Goal: Task Accomplishment & Management: Complete application form

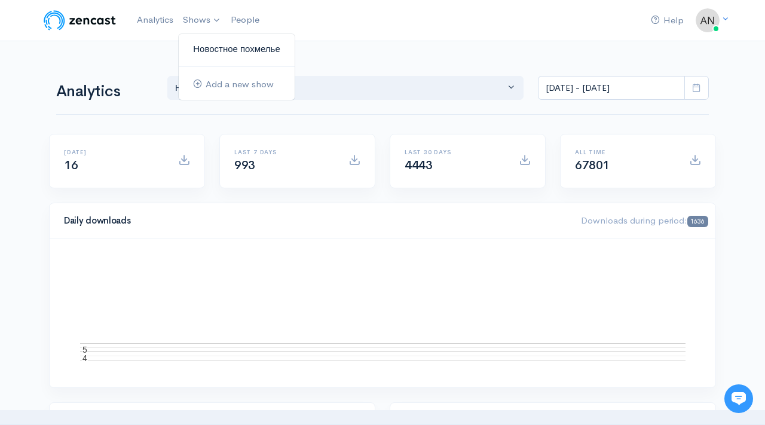
click at [209, 47] on link "Новостное похмелье" at bounding box center [237, 49] width 116 height 21
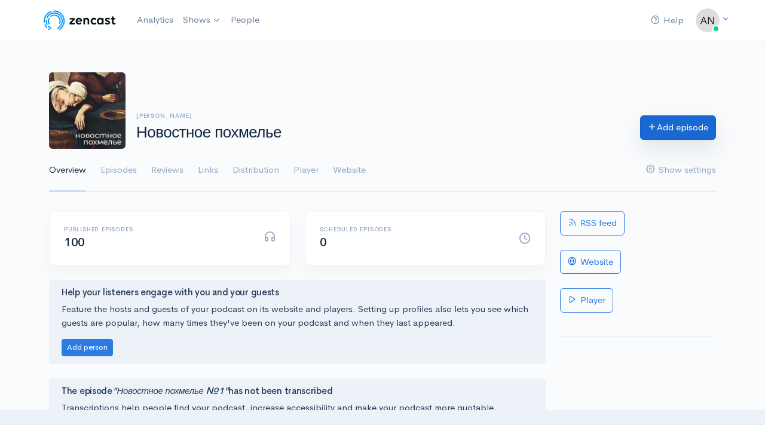
click at [697, 128] on link "Add episode" at bounding box center [678, 127] width 76 height 24
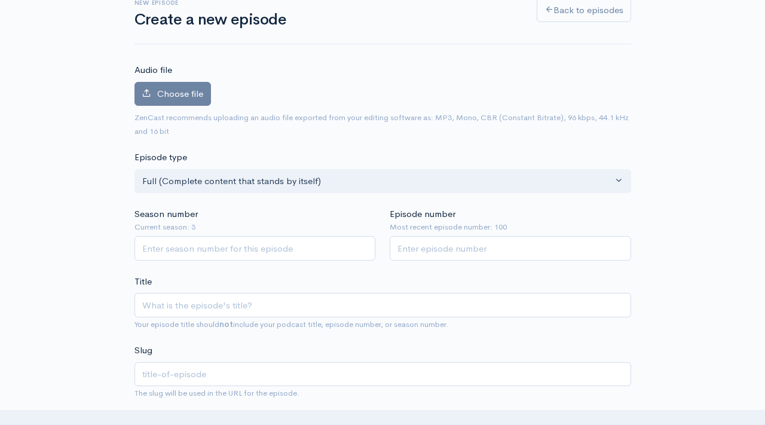
scroll to position [79, 0]
click at [520, 253] on input "Episode number" at bounding box center [509, 247] width 241 height 24
type input "101"
click at [318, 243] on input "Season number" at bounding box center [254, 247] width 241 height 24
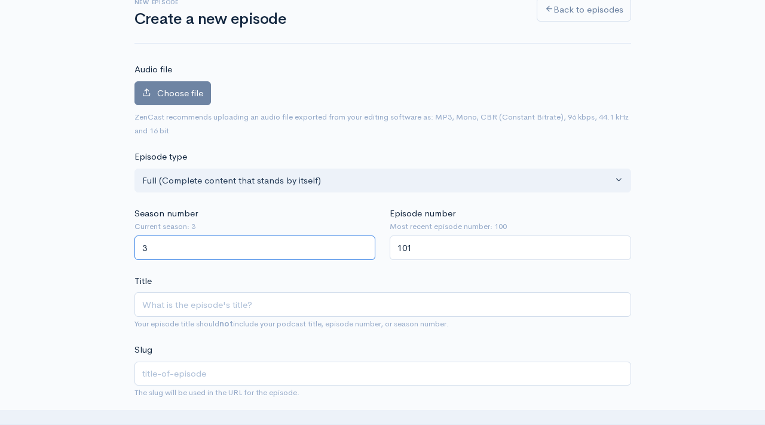
type input "3"
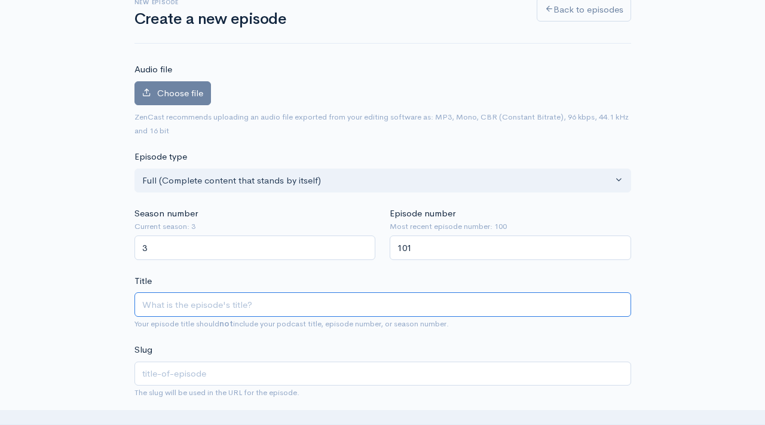
click at [216, 306] on input "Title" at bounding box center [382, 304] width 496 height 24
type input "Y"
type input "y"
type input "Yj"
type input "yj"
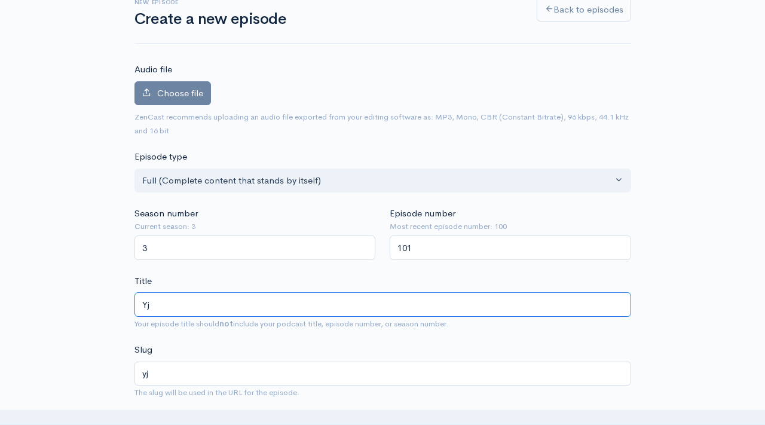
type input "Y"
type input "y"
type input "[PERSON_NAME]"
type input "n"
type input "Нов"
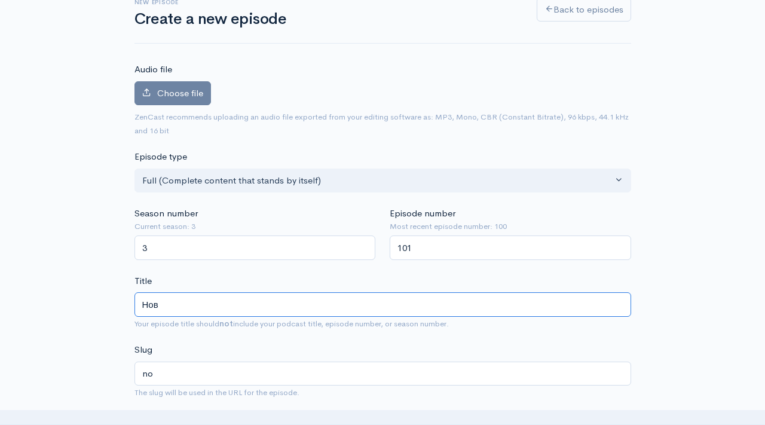
type input "nov"
type input "Ново"
type input "novo"
type input "Новост"
type input "novost"
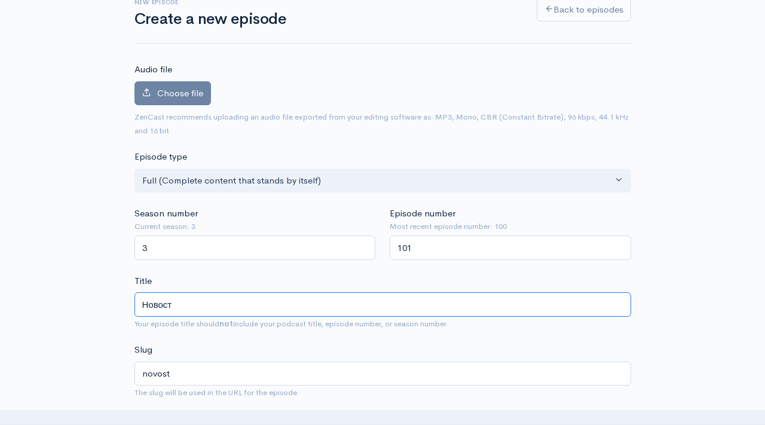
type input "Новостн"
type input "novostn"
type input "Новостное"
type input "novostnoe"
type input "Новостное м"
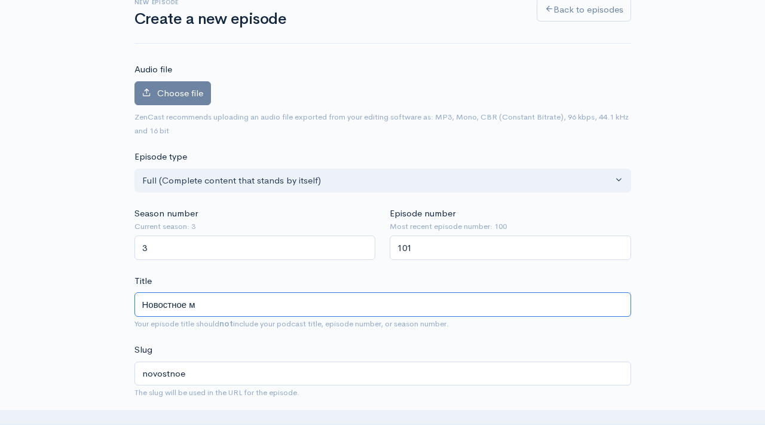
type input "novostnoe-m"
type input "Новостное"
type input "novostnoe"
type input "Новостное п"
type input "novostnoe-p"
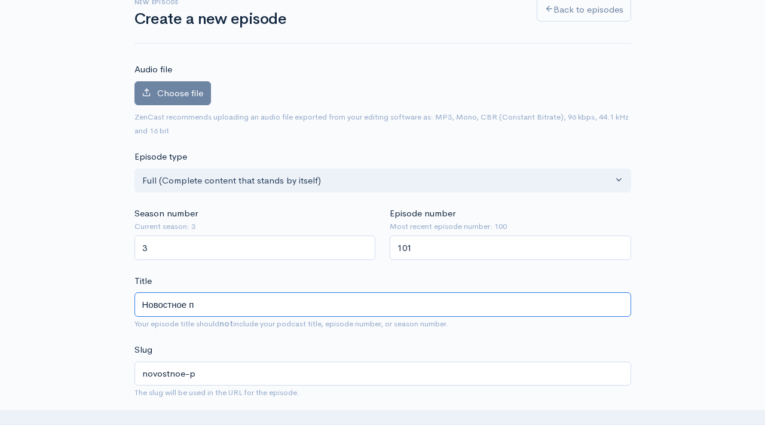
type input "Новостное по"
type input "novostnoe-po"
type input "Новостное поз"
type input "novostnoe-poz"
type input "Новостное позм"
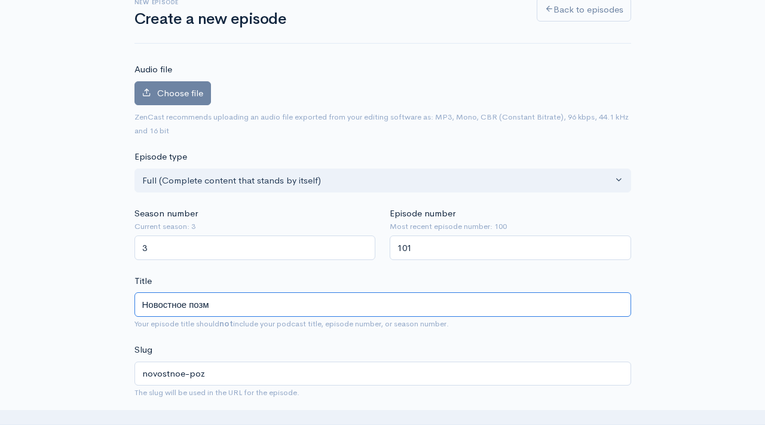
type input "novostnoe-pozm"
type input "Новостное поз"
type input "novostnoe-poz"
type input "Новостное по"
type input "novostnoe-po"
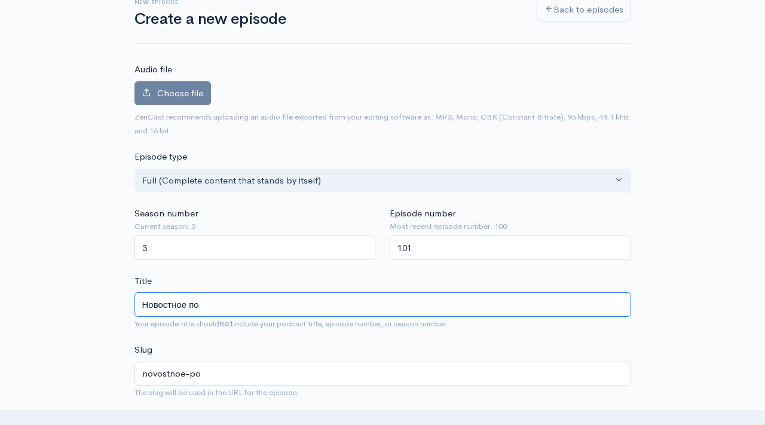
type input "Новостное пох"
type input "novostnoe-poh"
type input "Новостное похм"
type input "novostnoe-pohm"
type input "Новостное похмел"
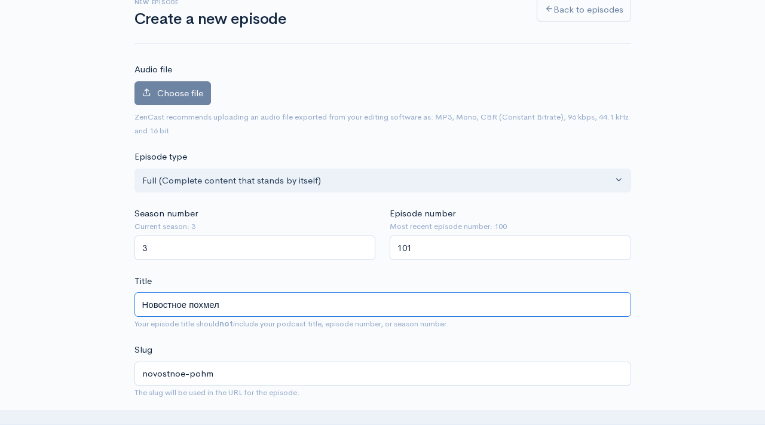
type input "novostnoe-pohmel"
type input "Новостное похмелье"
type input "novostnoe-pohmele"
type input "Новостное похмелье №1"
type input "novostnoe-pohmele-1"
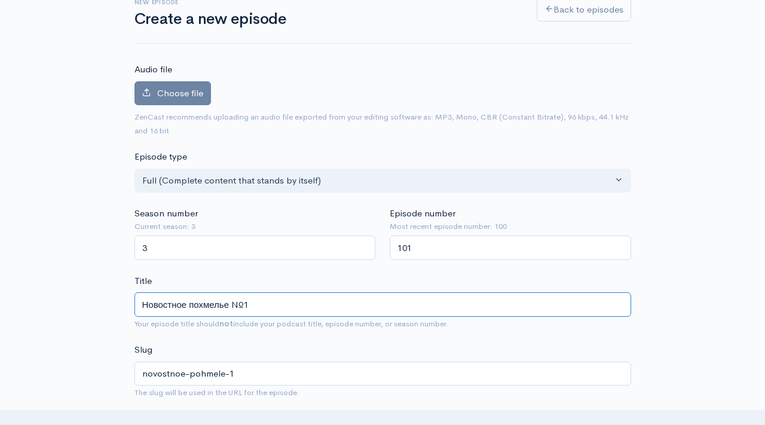
type input "Новостное похмелье №10"
type input "novostnoe-pohmele-10"
type input "Новостное похмелье №101"
type input "novostnoe-pohmele-101"
click at [195, 302] on input "Новостное похмелье №101" at bounding box center [382, 304] width 496 height 24
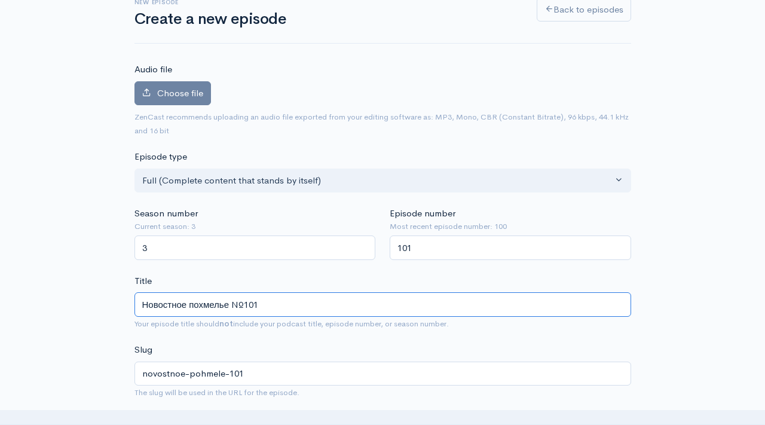
click at [195, 302] on input "Новостное похмелье №101" at bounding box center [382, 304] width 496 height 24
type input "Новостное похмелье №101"
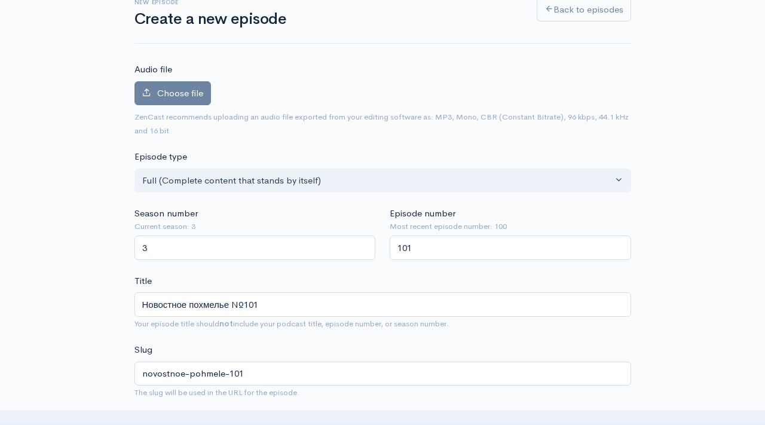
click at [456, 134] on span "ZenCast recommends uploading an audio file exported from your editing software …" at bounding box center [382, 123] width 496 height 27
click at [188, 94] on span "Choose file" at bounding box center [180, 92] width 46 height 11
click at [0, 0] on input "Choose file" at bounding box center [0, 0] width 0 height 0
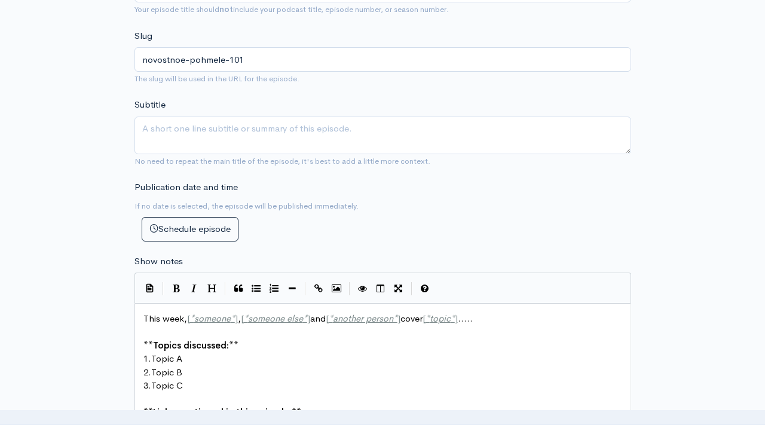
scroll to position [633, 0]
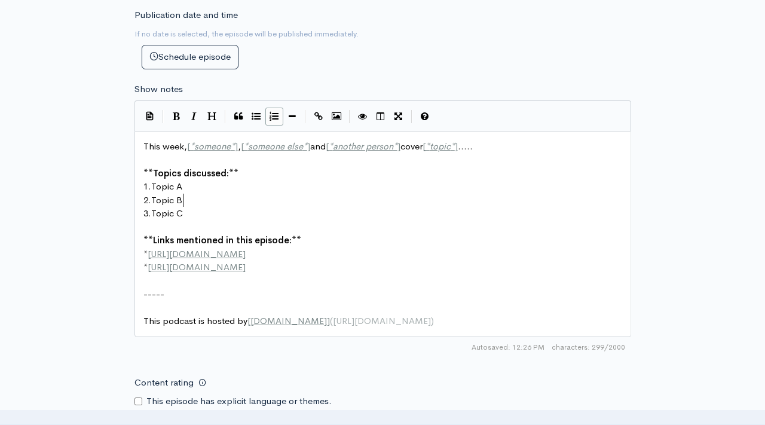
click at [266, 194] on pre "2. Topic B" at bounding box center [382, 201] width 483 height 14
type textarea "This week, [*someone*], [*someone else*] and [*another person*] cover [*topic*]…"
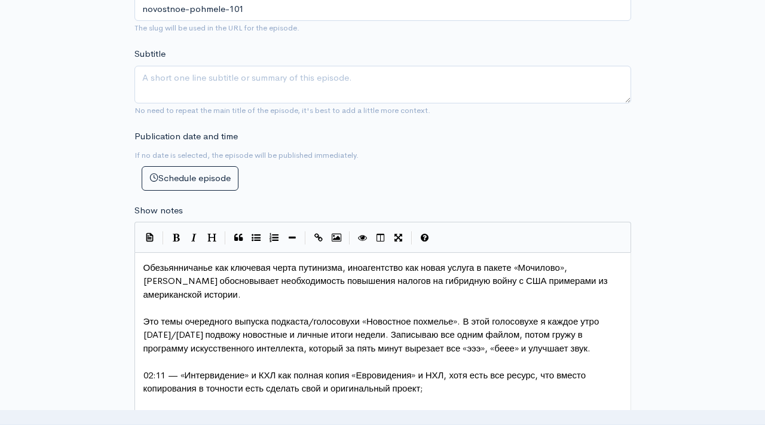
scroll to position [577, 0]
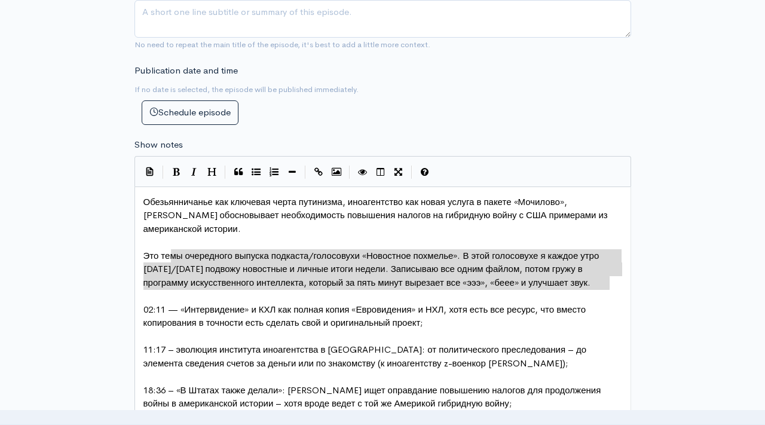
type textarea "Это темы очередного выпуска подкаста/голосовухи «Новостное похмелье». В этой го…"
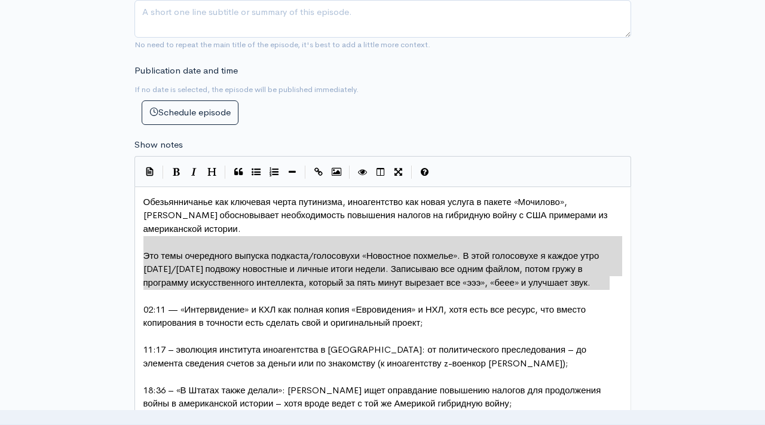
drag, startPoint x: 608, startPoint y: 280, endPoint x: 139, endPoint y: 247, distance: 470.1
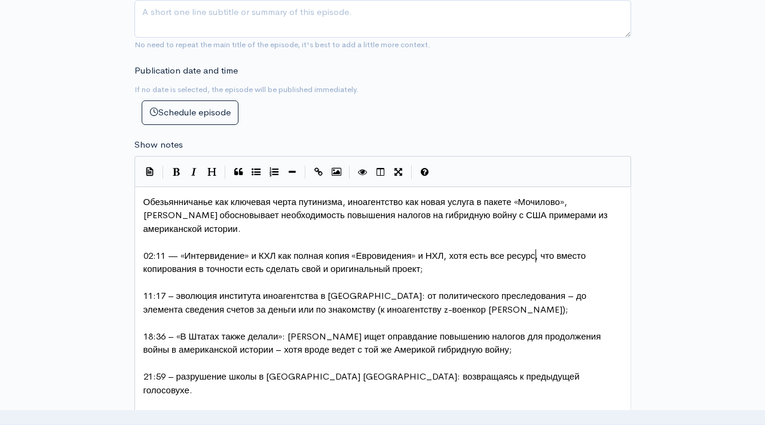
click at [534, 256] on span "02:11 — «Интервидение» и КХЛ как полная копия «Евровидения» и НХЛ, хотя есть вс…" at bounding box center [365, 262] width 445 height 25
type textarea "у [GEOGRAPHIC_DATA] есть все"
click at [593, 255] on span "02:11 — «Интервидение» и КХЛ как полная копия «Евровидения» и НХЛ, хотя есть у …" at bounding box center [380, 262] width 474 height 25
type textarea "бы"
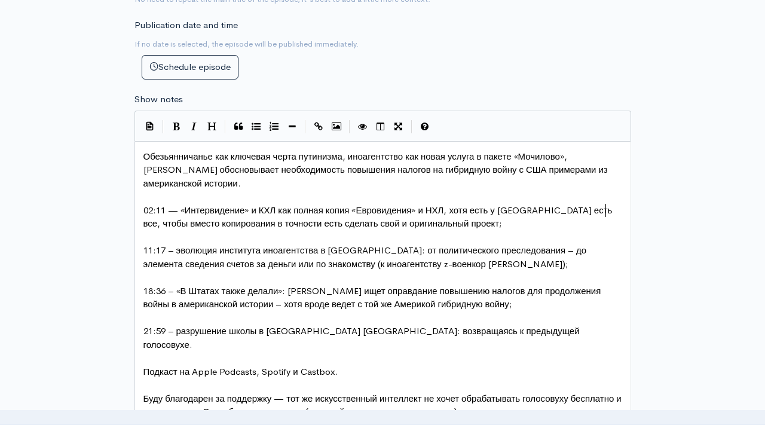
scroll to position [680, 0]
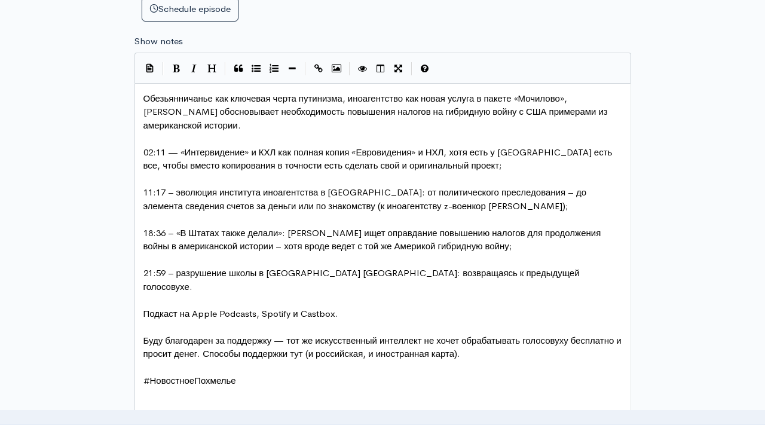
click at [408, 205] on span "11:17 – эволюция института иноагентства в [GEOGRAPHIC_DATA]: от политического п…" at bounding box center [366, 198] width 446 height 25
type textarea "[PERSON_NAME]"
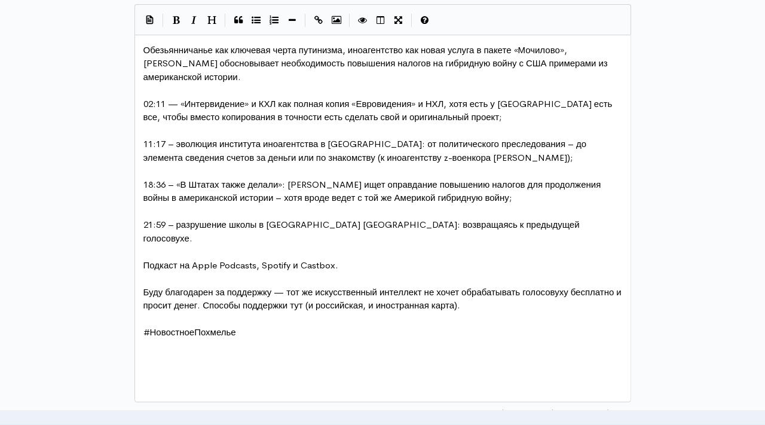
scroll to position [734, 0]
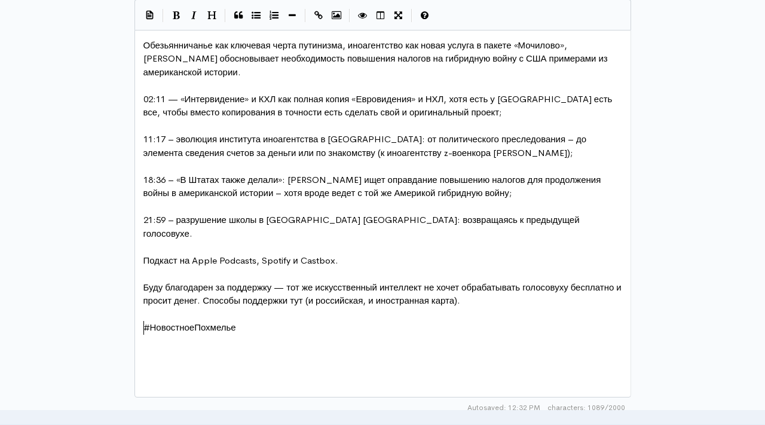
click at [266, 335] on pre "​" at bounding box center [382, 342] width 483 height 14
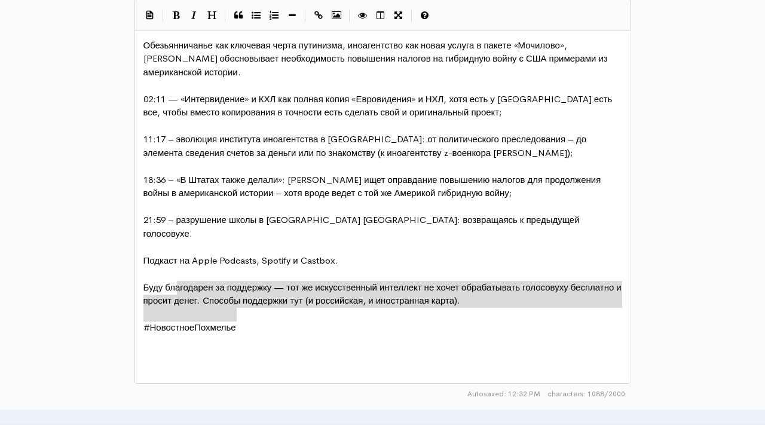
type textarea "Подкаст на Apple Podcasts, Spotify и Castbox. Буду благодарен за поддержку — то…"
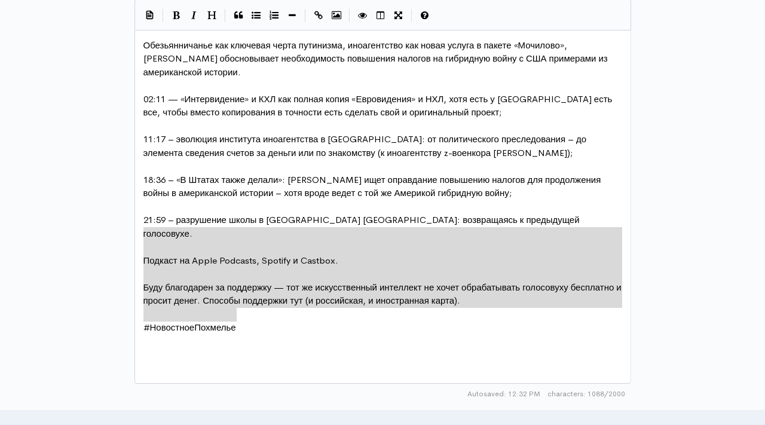
drag, startPoint x: 248, startPoint y: 315, endPoint x: 134, endPoint y: 240, distance: 136.2
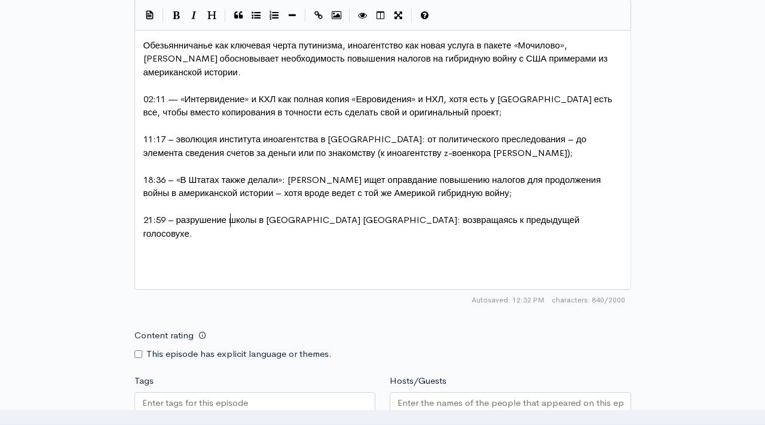
click at [229, 218] on span "21:59 – разрушение школы в [GEOGRAPHIC_DATA] [GEOGRAPHIC_DATA]: возвращаясь к п…" at bounding box center [362, 226] width 438 height 25
type textarea "аварийной"
click at [254, 217] on span "21:59 – разрушение аварийной школы в [GEOGRAPHIC_DATA] [GEOGRAPHIC_DATA]: возвр…" at bounding box center [358, 226] width 430 height 25
type textarea "аварийной"
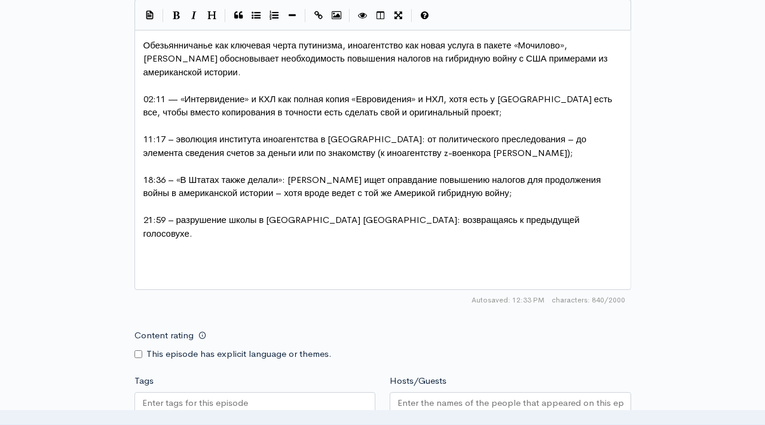
click at [603, 218] on pre "21:59 – разрушение школы в [GEOGRAPHIC_DATA] [GEOGRAPHIC_DATA]: возвращаясь к п…" at bounding box center [382, 226] width 483 height 27
type textarea "о"
type textarea "."
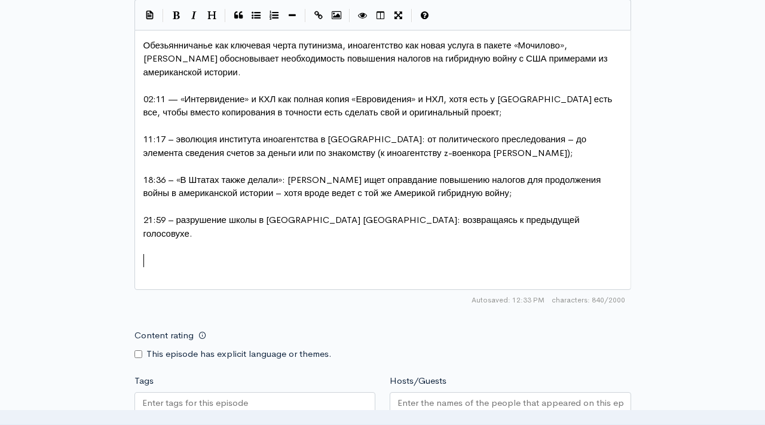
click at [391, 267] on pre "​" at bounding box center [382, 274] width 483 height 14
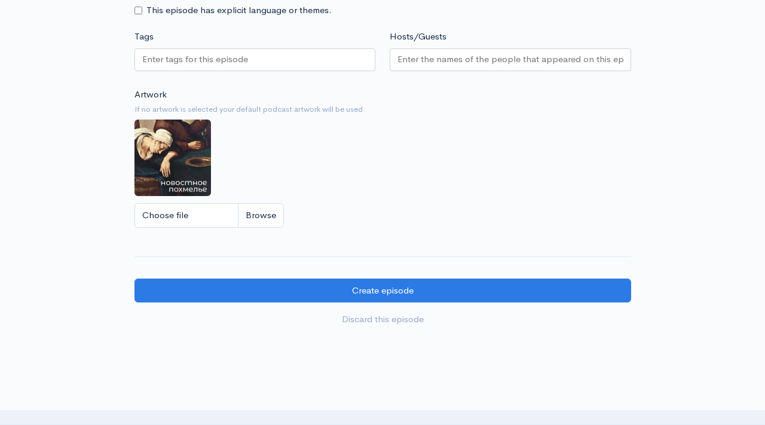
scroll to position [1100, 0]
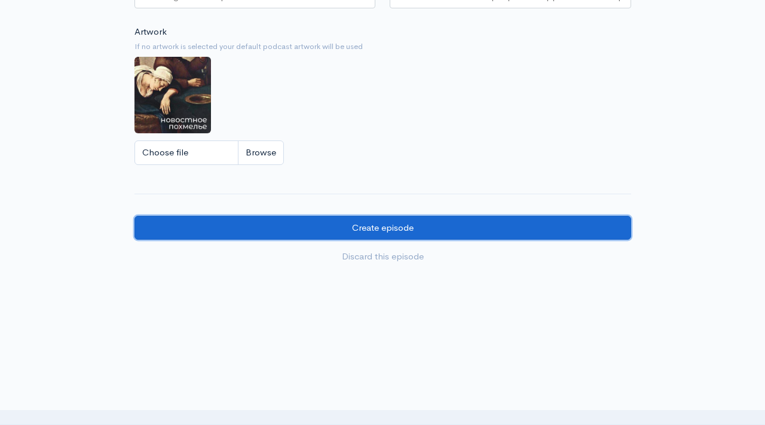
click at [369, 216] on input "Create episode" at bounding box center [382, 228] width 496 height 24
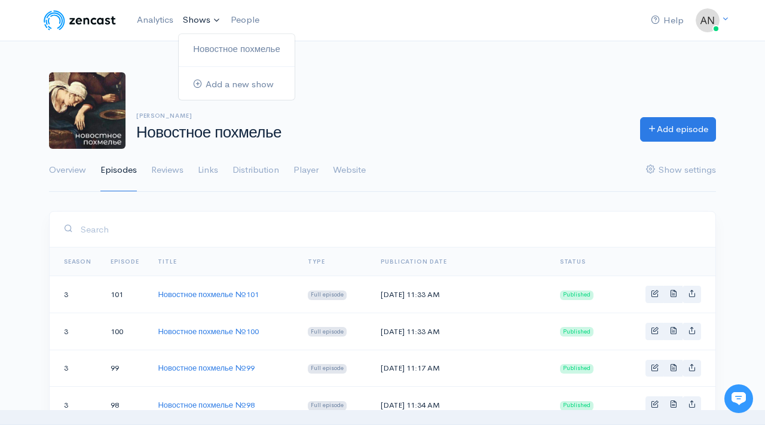
click at [191, 22] on link "Shows" at bounding box center [202, 20] width 48 height 26
click at [198, 47] on link "Новостное похмелье" at bounding box center [237, 49] width 116 height 21
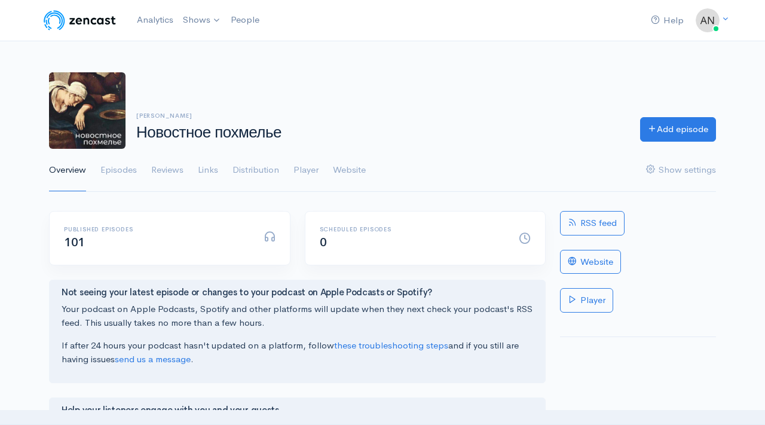
scroll to position [2, 0]
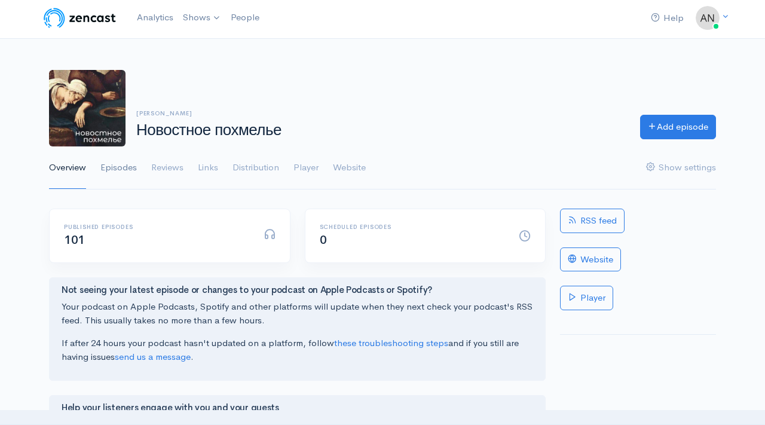
click at [124, 172] on link "Episodes" at bounding box center [118, 167] width 36 height 43
